Goal: Task Accomplishment & Management: Use online tool/utility

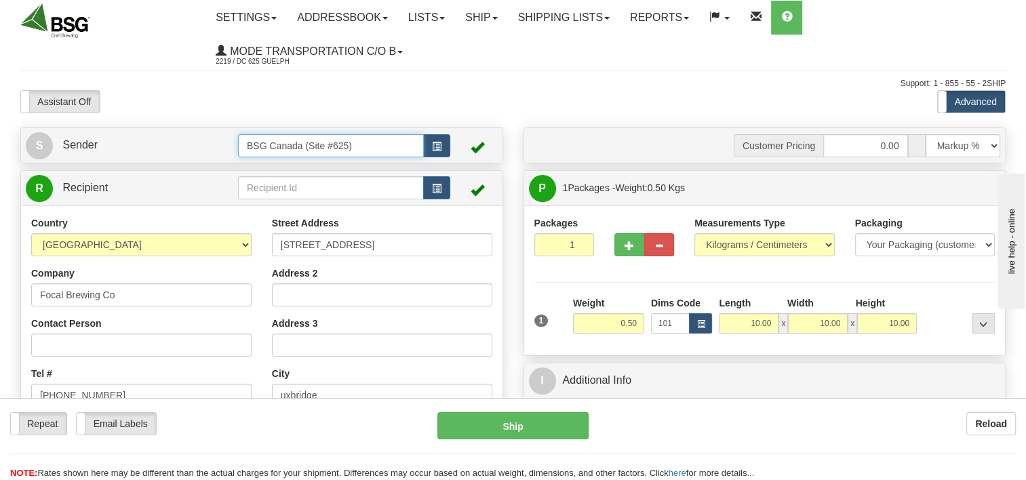
drag, startPoint x: 326, startPoint y: 144, endPoint x: 119, endPoint y: 171, distance: 208.5
click at [119, 171] on div "S Sender BSG Canada (Site #625)" at bounding box center [261, 405] width 503 height 556
click at [307, 166] on div "BSG SAINT LAURENT 623" at bounding box center [328, 168] width 172 height 14
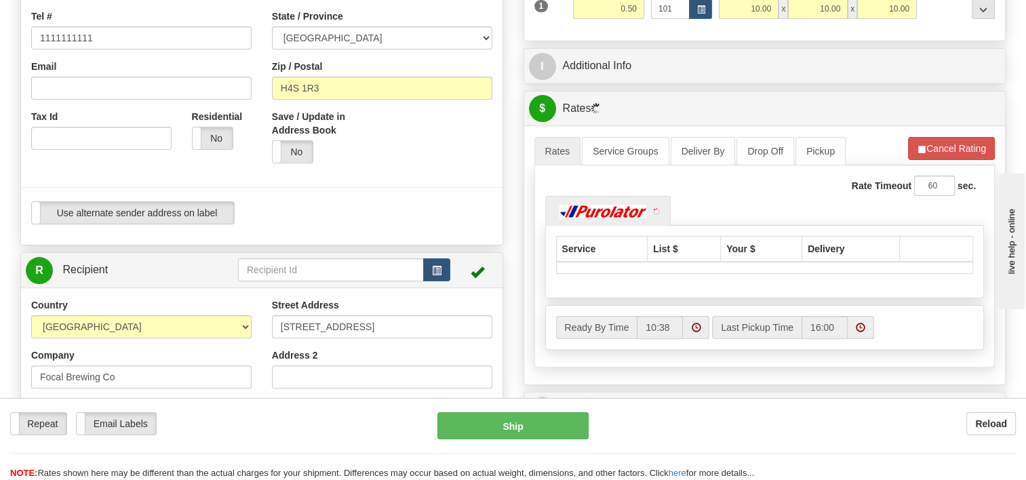
scroll to position [407, 0]
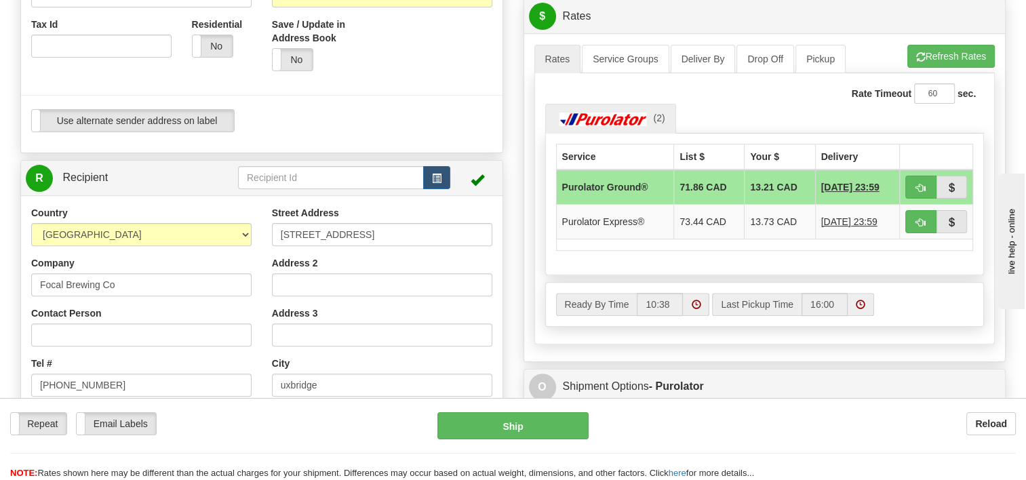
type input "BSG SAINT LAURENT 623"
click at [336, 186] on input "text" at bounding box center [331, 177] width 186 height 23
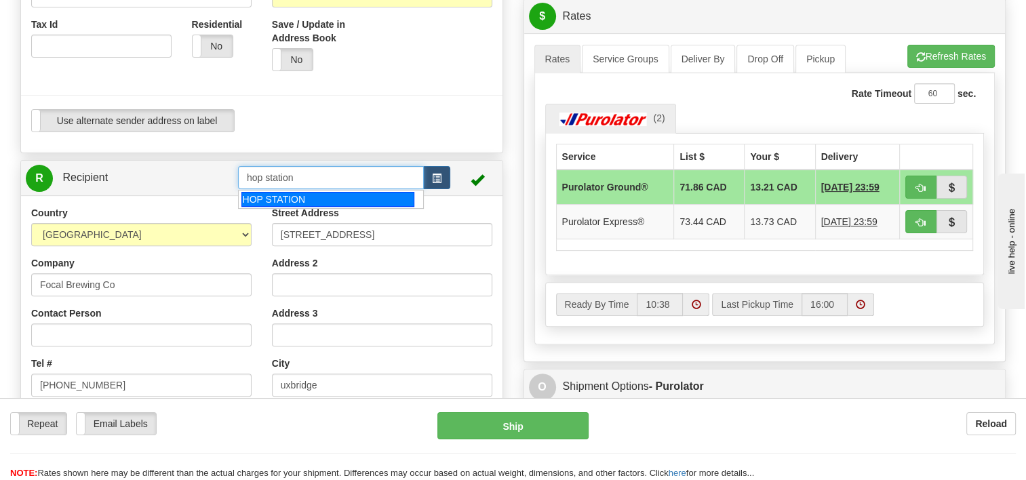
drag, startPoint x: 309, startPoint y: 201, endPoint x: 331, endPoint y: 201, distance: 22.4
click at [309, 201] on div "HOP STATION" at bounding box center [327, 199] width 173 height 15
type input "HOP STATION"
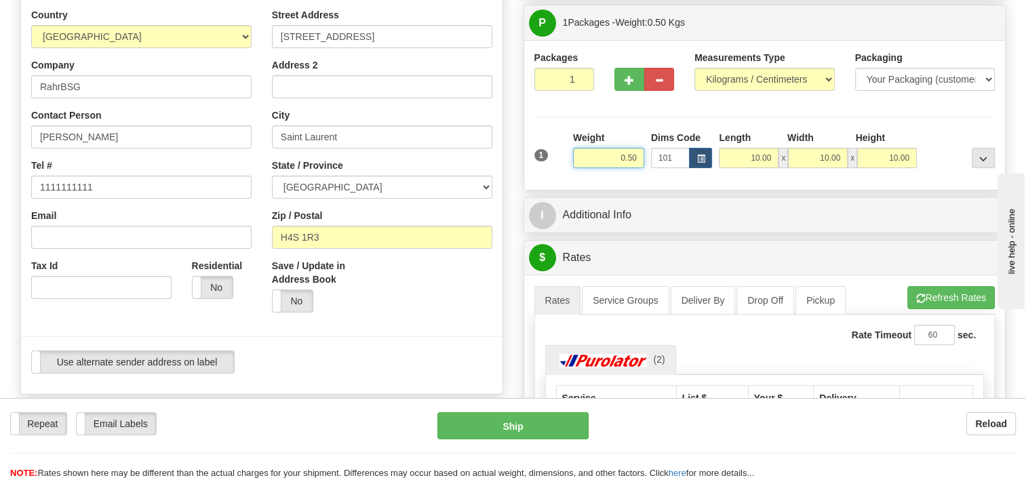
scroll to position [151, 0]
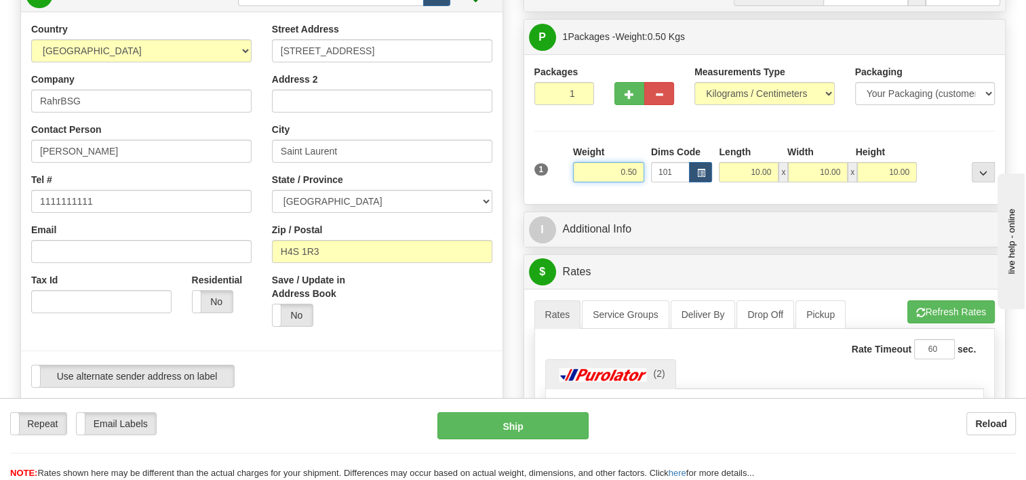
drag, startPoint x: 703, startPoint y: 160, endPoint x: 760, endPoint y: 152, distance: 57.5
click at [738, 155] on div "1 Weight 0.50 Dims Code 101" at bounding box center [765, 169] width 468 height 48
type input "25.00"
click at [833, 136] on div "Packages 1 1 Measurements Type" at bounding box center [764, 129] width 461 height 129
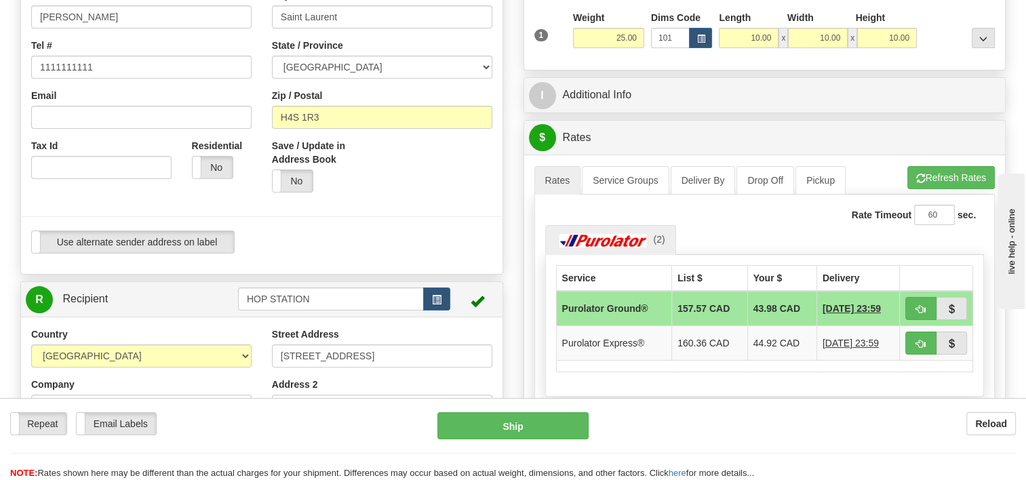
scroll to position [287, 0]
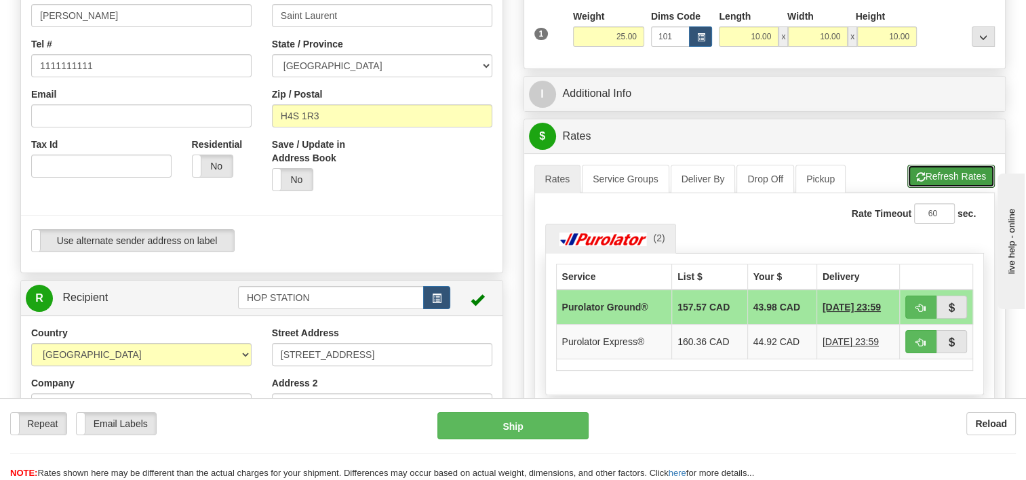
click at [930, 172] on button "Refresh Rates" at bounding box center [950, 176] width 87 height 23
